Goal: Transaction & Acquisition: Purchase product/service

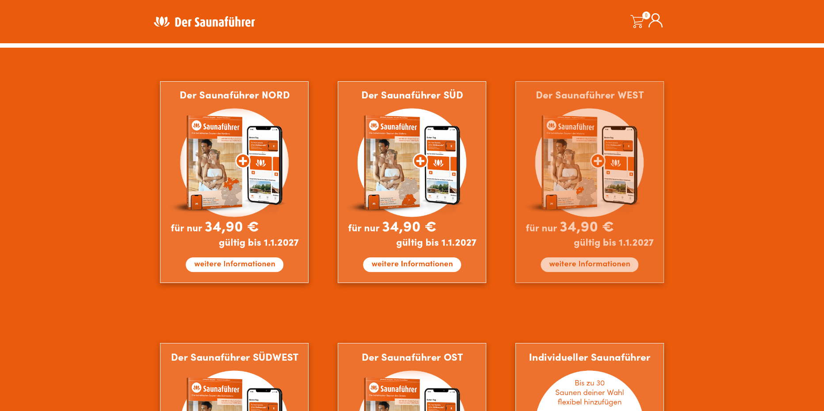
scroll to position [530, 0]
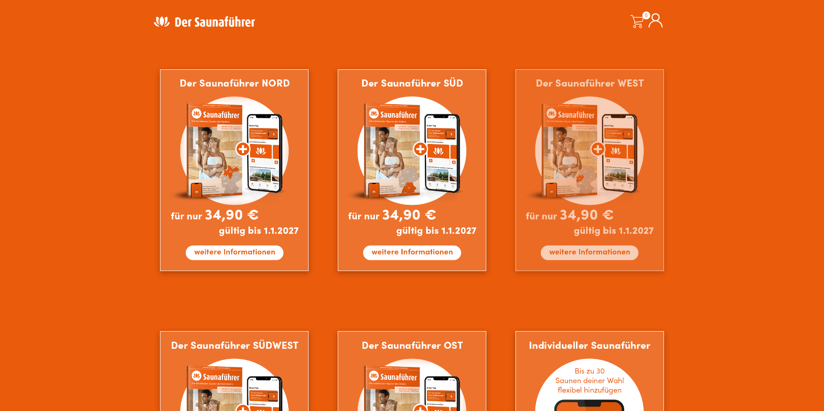
click at [639, 169] on img at bounding box center [589, 170] width 148 height 202
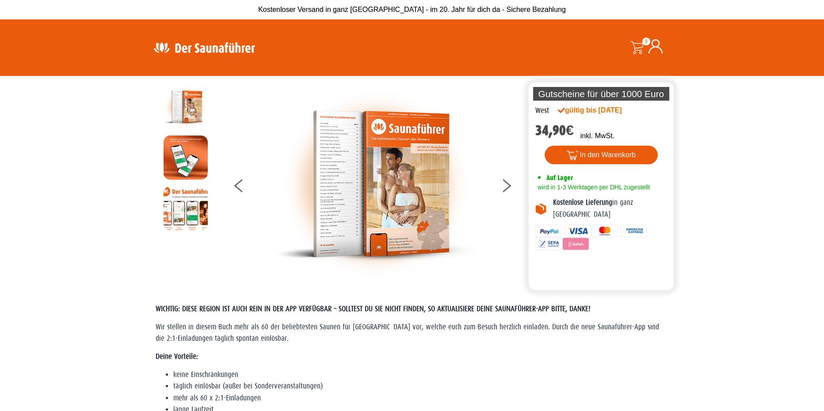
click at [191, 200] on img at bounding box center [186, 208] width 44 height 44
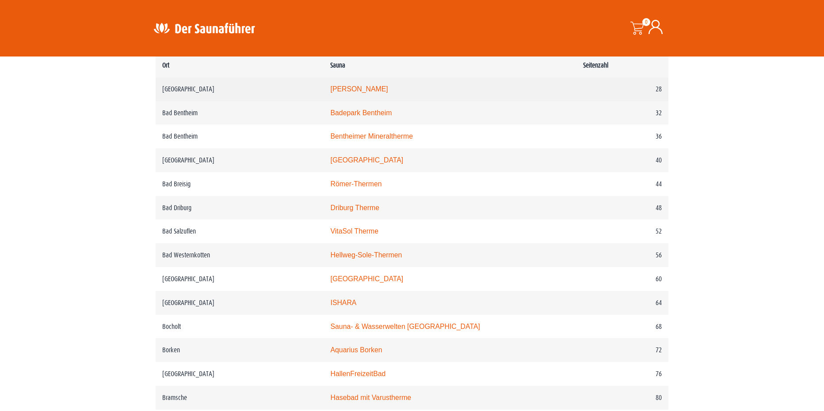
scroll to position [575, 0]
